Goal: Transaction & Acquisition: Obtain resource

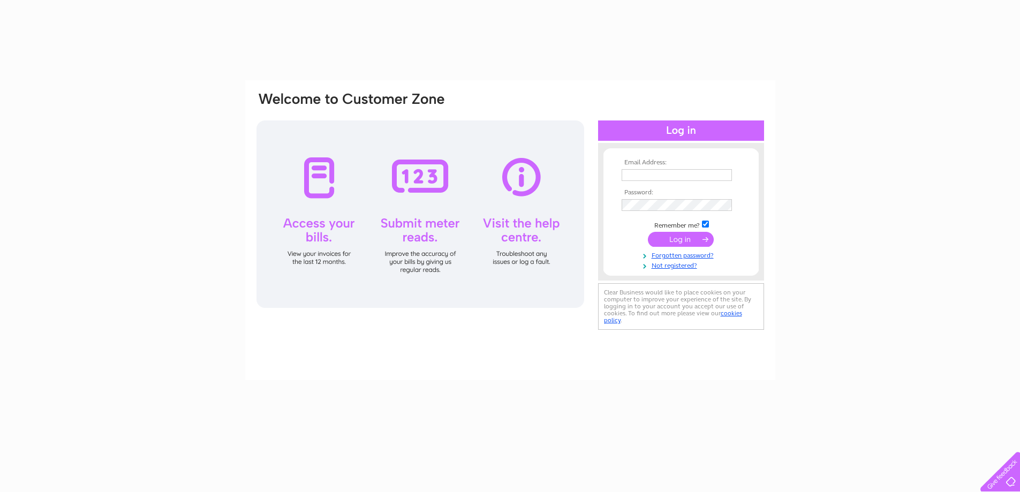
type input "[PERSON_NAME][EMAIL_ADDRESS][PERSON_NAME][DOMAIN_NAME]"
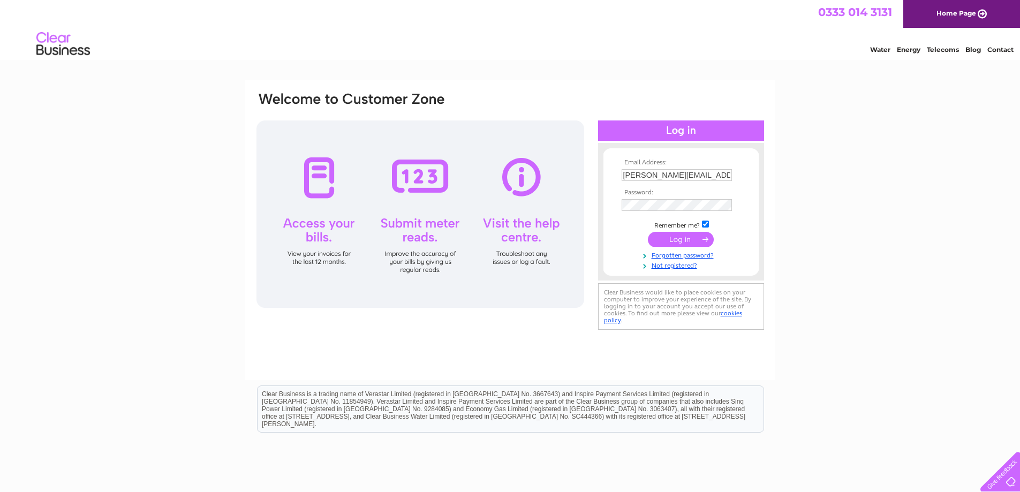
drag, startPoint x: 0, startPoint y: 0, endPoint x: 675, endPoint y: 239, distance: 716.3
click at [675, 239] on input "submit" at bounding box center [681, 239] width 66 height 15
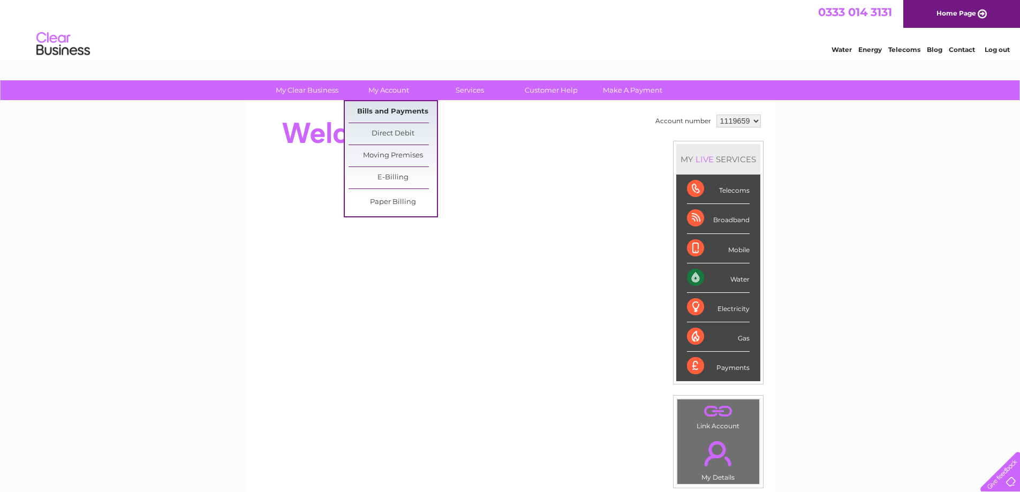
click at [383, 111] on link "Bills and Payments" at bounding box center [393, 111] width 88 height 21
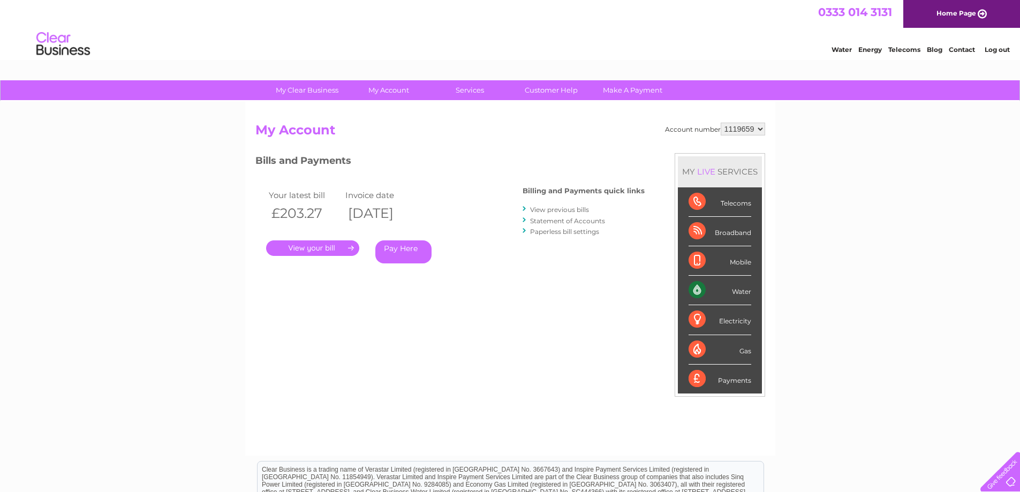
click at [322, 248] on link "." at bounding box center [312, 248] width 93 height 16
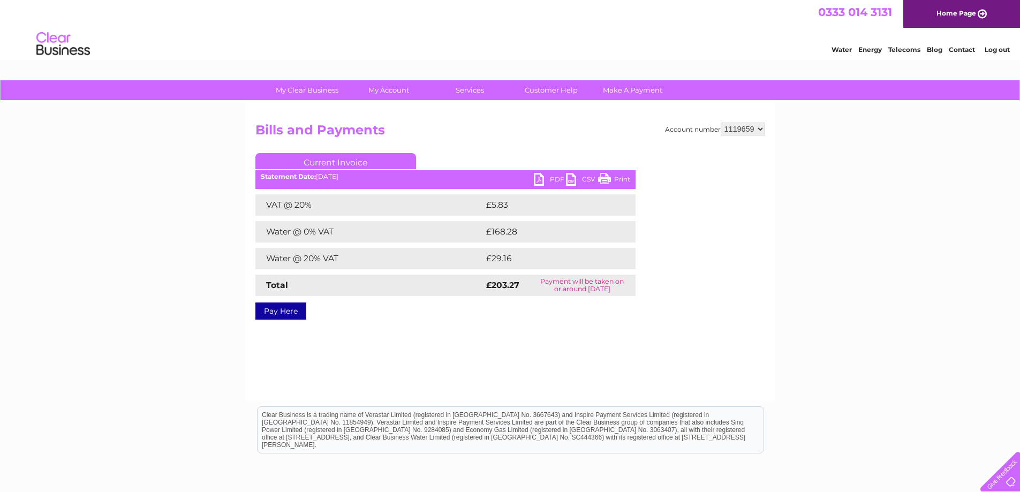
click at [550, 176] on link "PDF" at bounding box center [550, 181] width 32 height 16
